Goal: Information Seeking & Learning: Learn about a topic

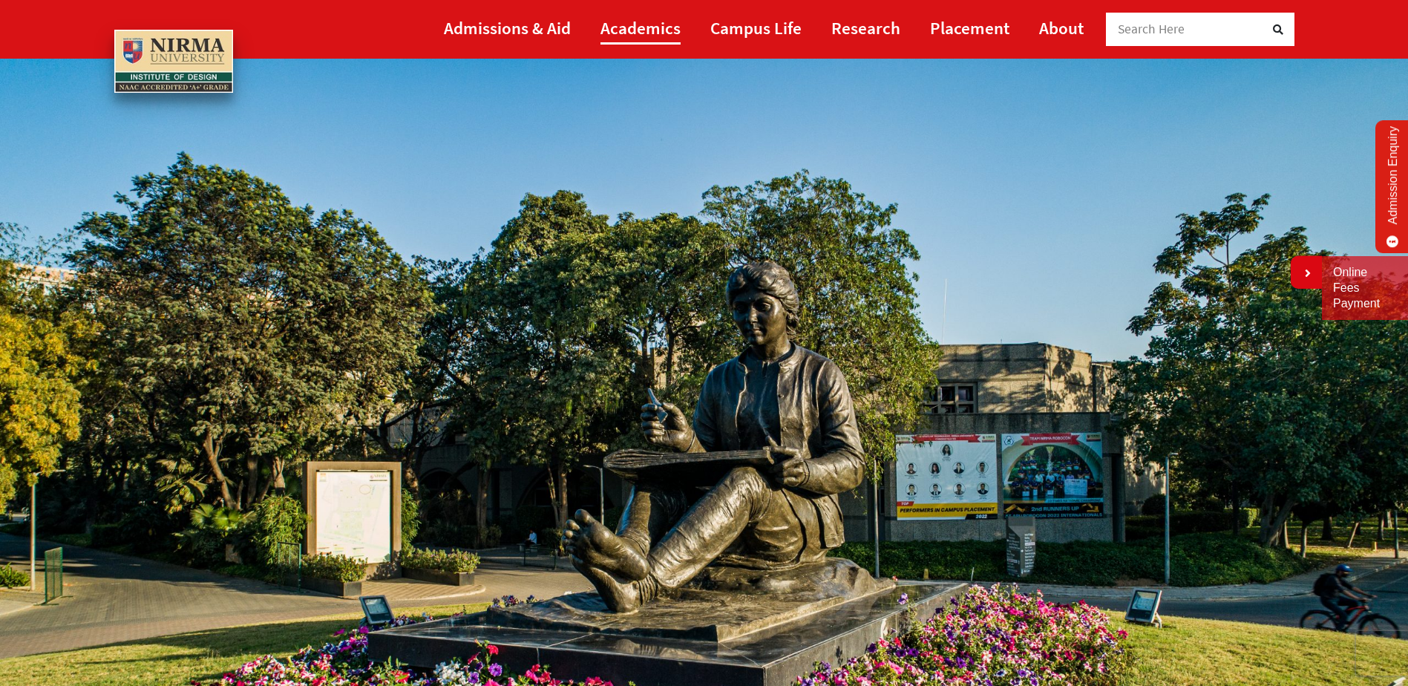
click at [659, 26] on link "Academics" at bounding box center [640, 27] width 80 height 33
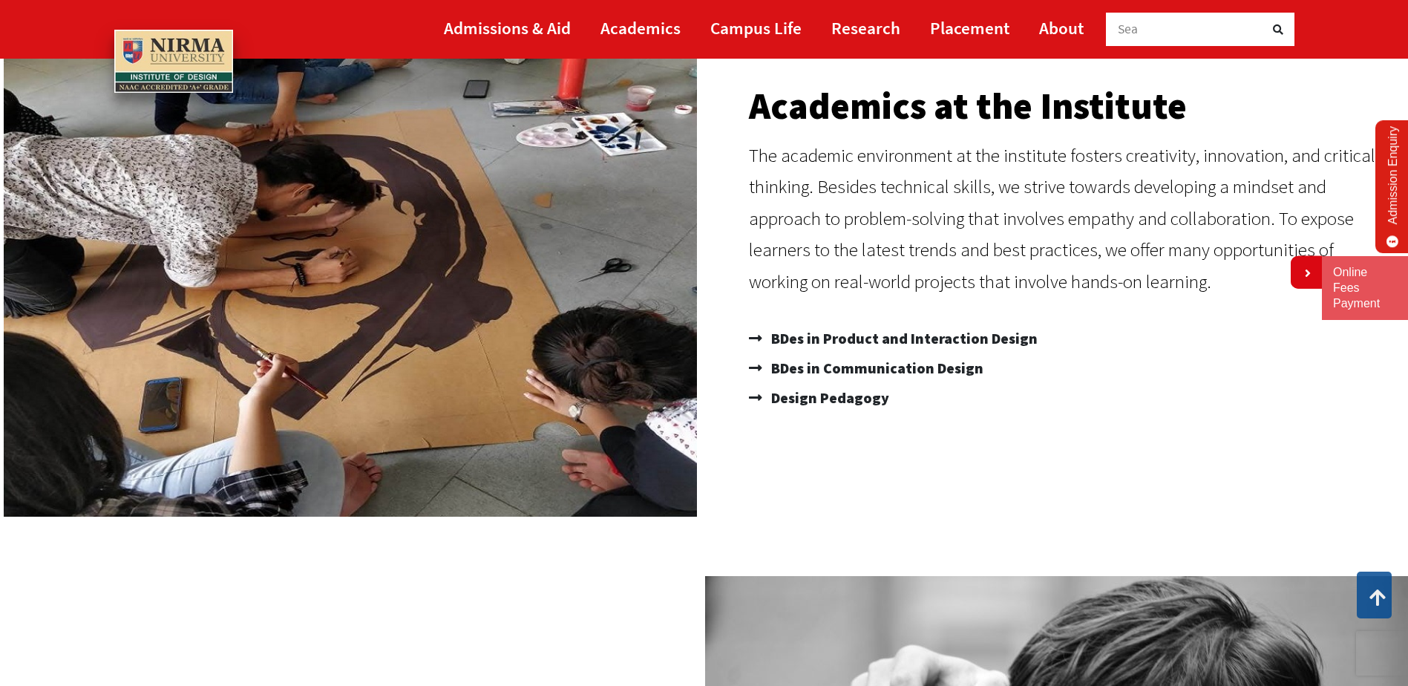
scroll to position [74, 0]
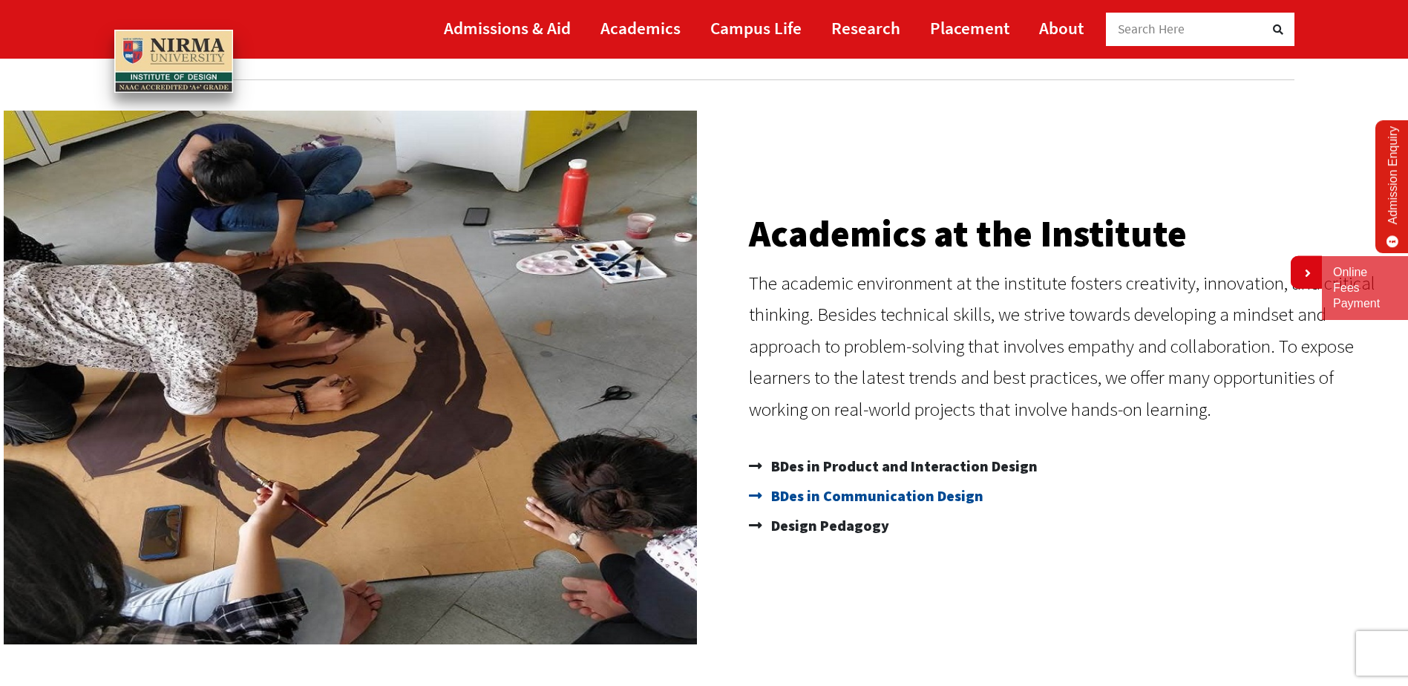
click at [842, 496] on span "BDes in Communication Design" at bounding box center [875, 496] width 216 height 30
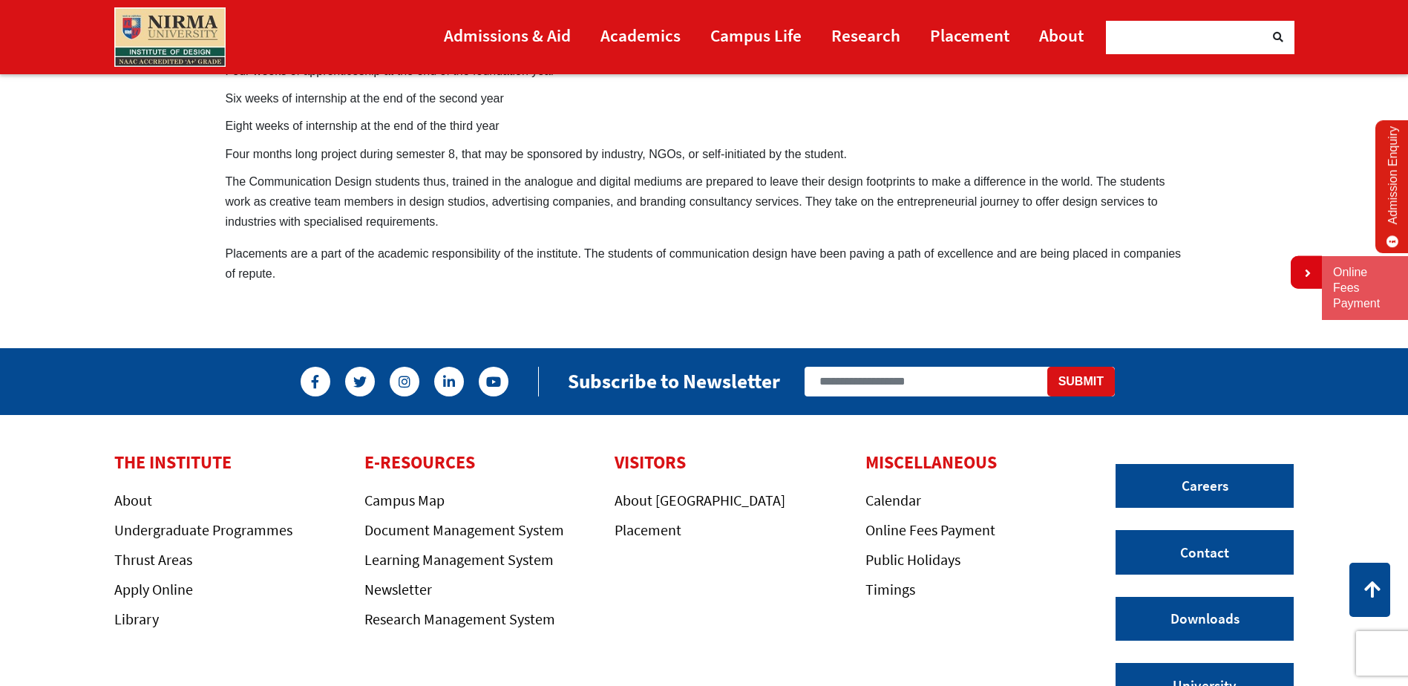
scroll to position [1262, 0]
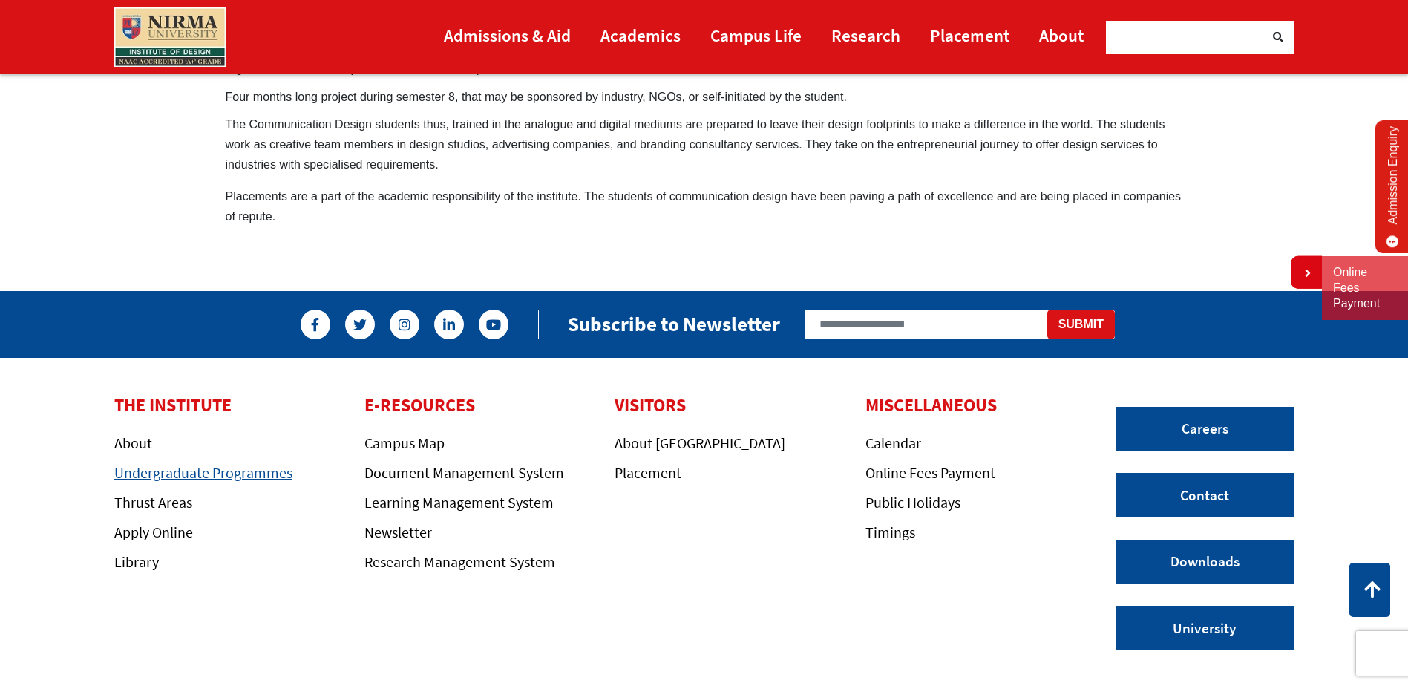
click at [154, 463] on link "Undergraduate Programmes" at bounding box center [203, 472] width 178 height 19
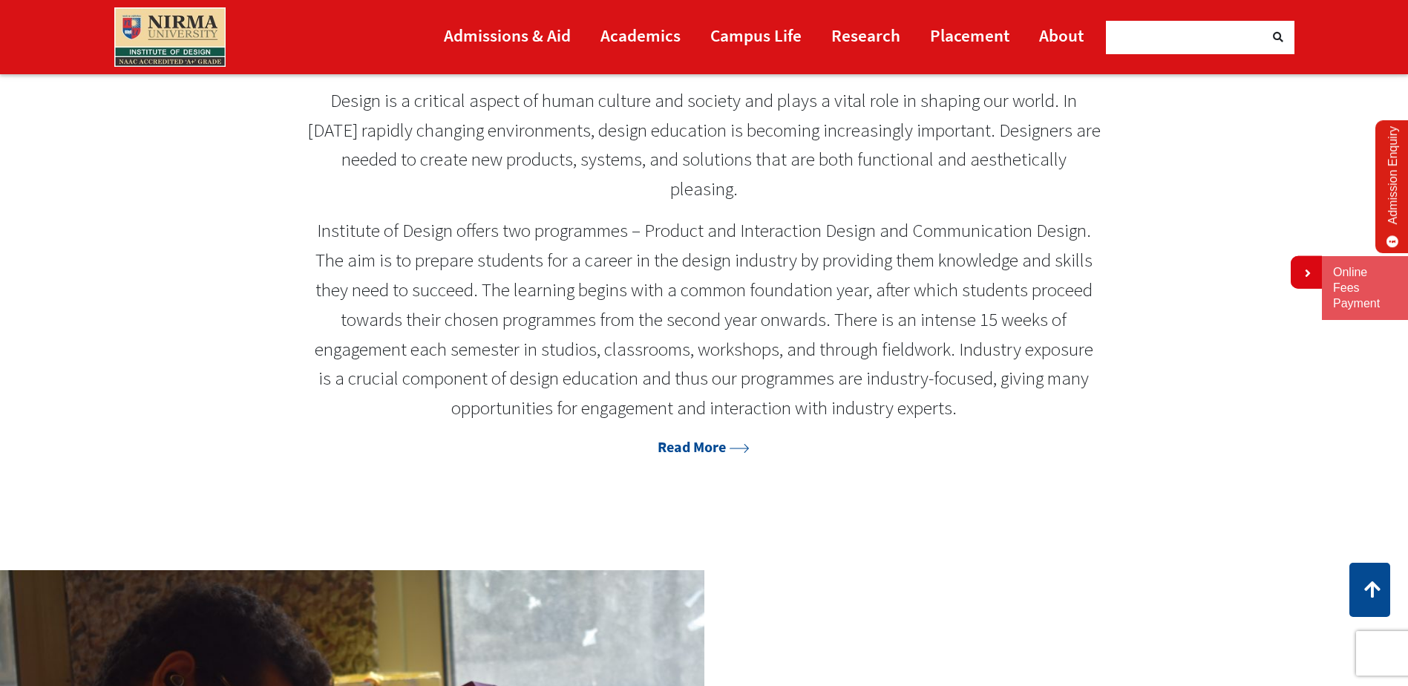
scroll to position [891, 0]
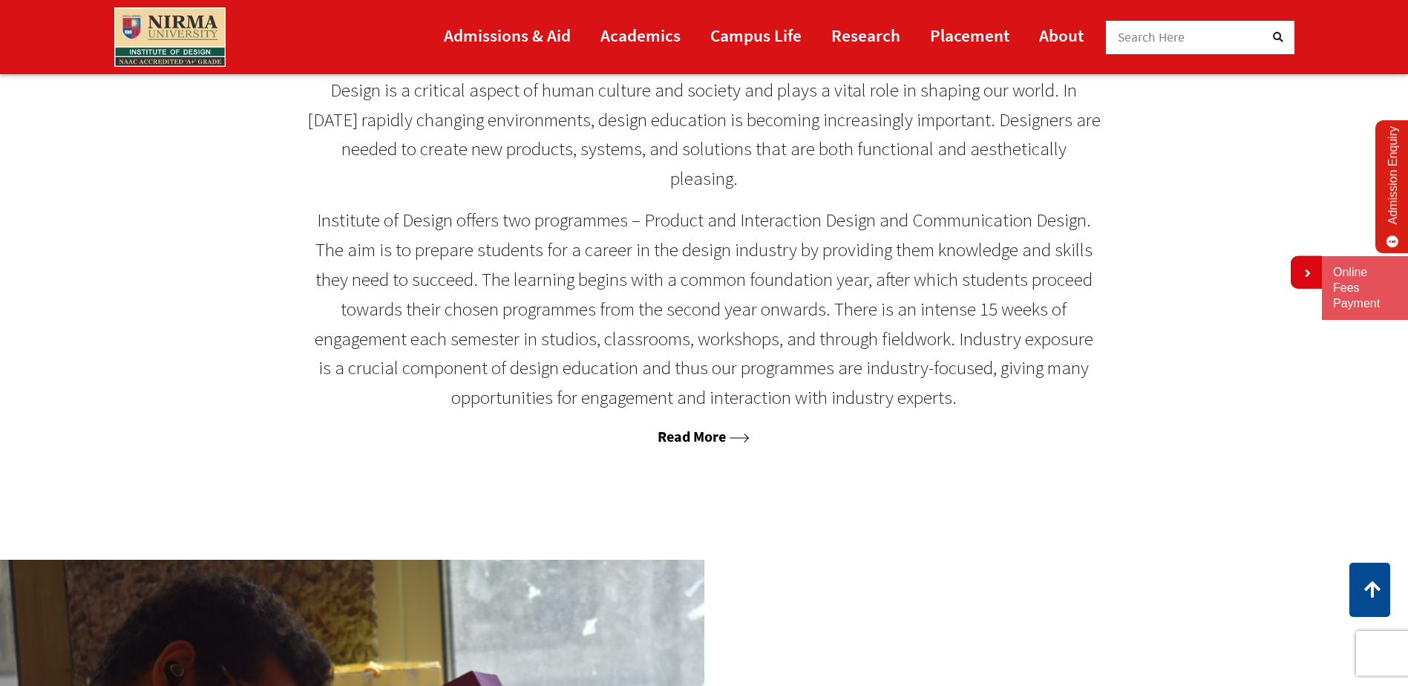
click at [678, 442] on link "Read More" at bounding box center [704, 436] width 92 height 19
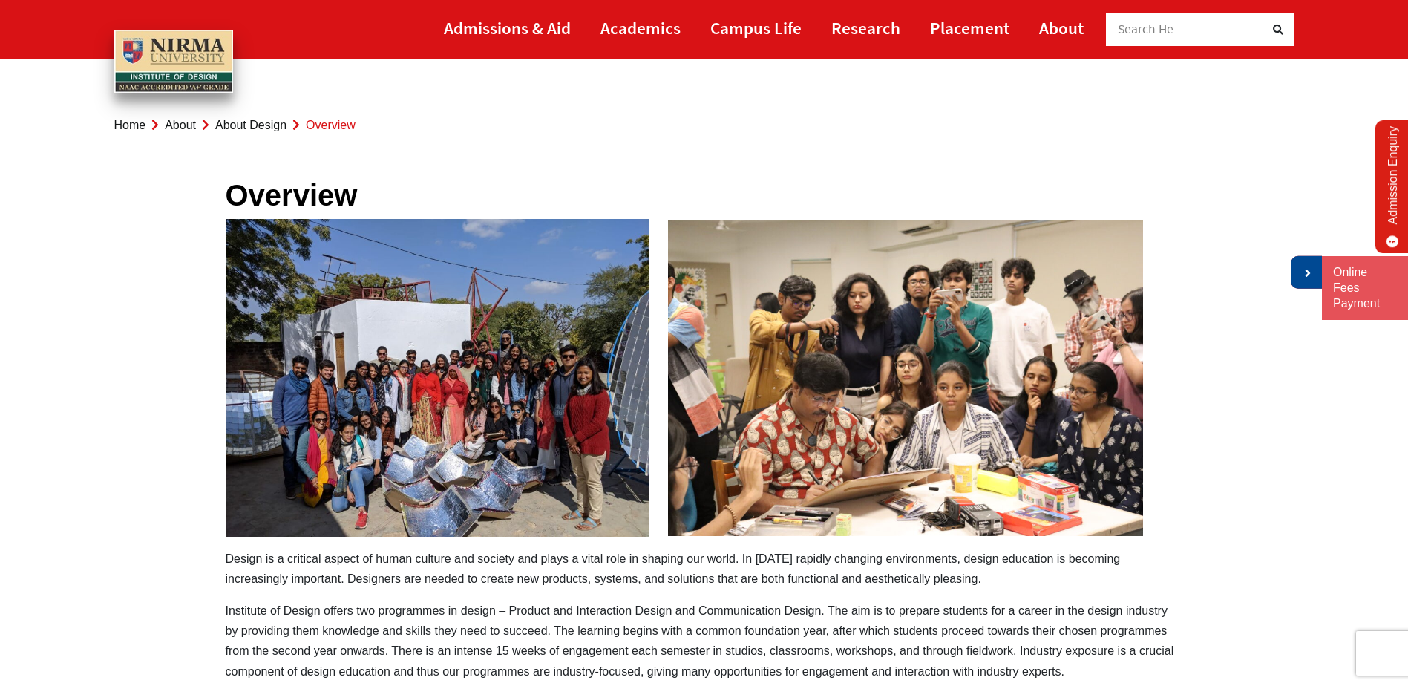
click at [1304, 274] on icon at bounding box center [1306, 273] width 9 height 12
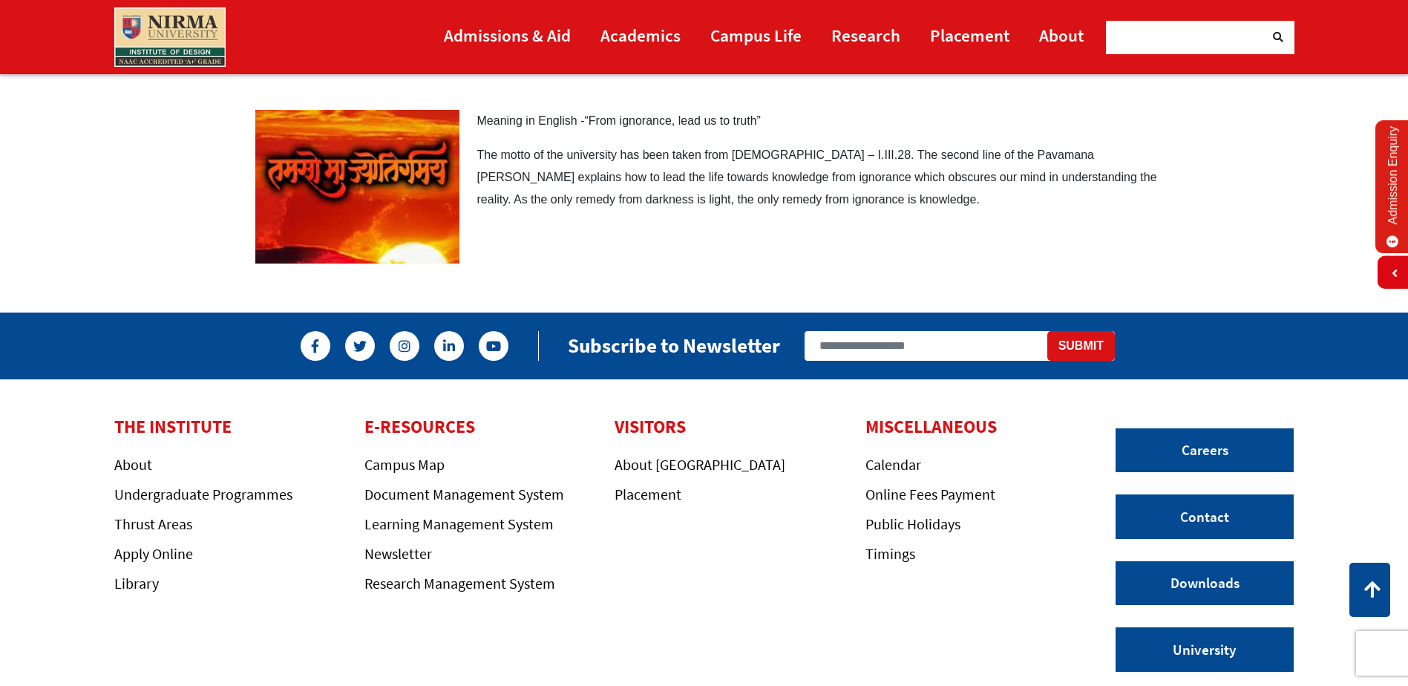
scroll to position [1930, 0]
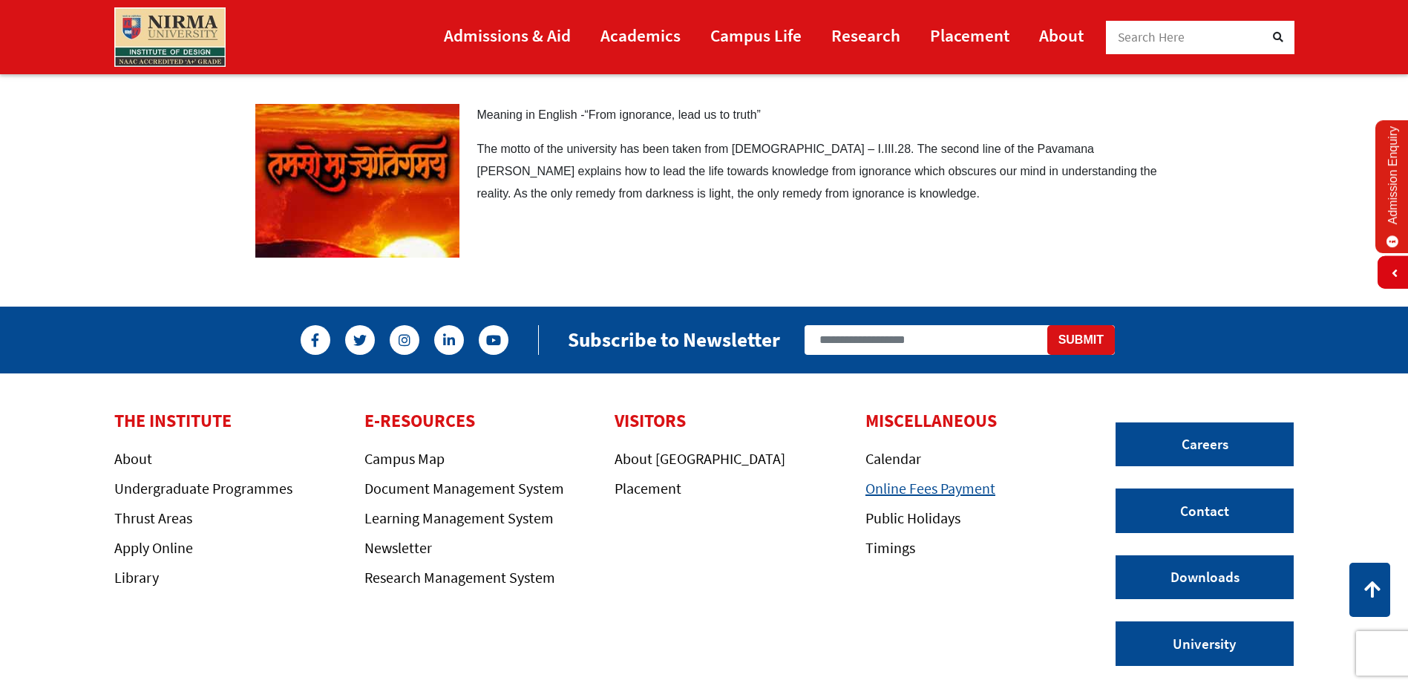
click at [920, 495] on link "Online Fees Payment" at bounding box center [930, 488] width 130 height 19
